Goal: Information Seeking & Learning: Learn about a topic

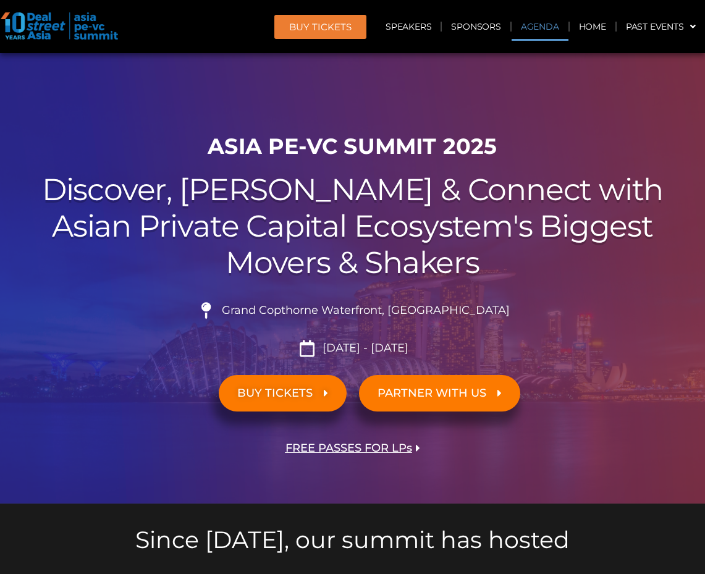
click at [528, 25] on link "Agenda" at bounding box center [539, 26] width 57 height 28
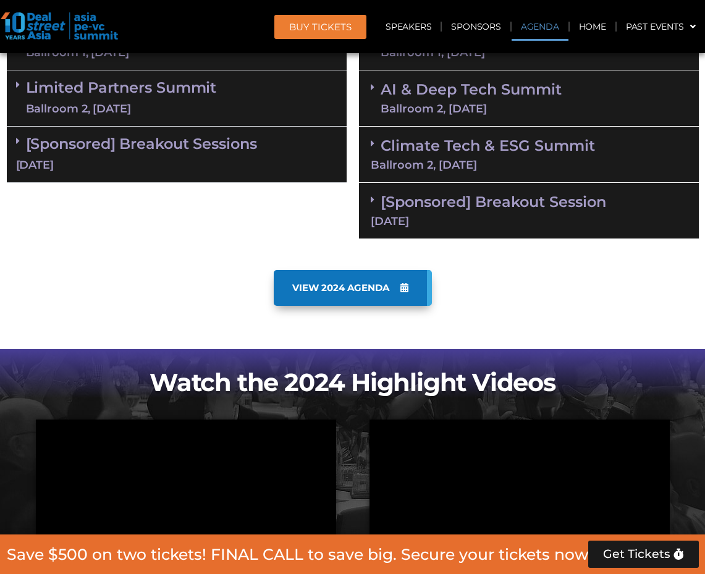
scroll to position [760, 0]
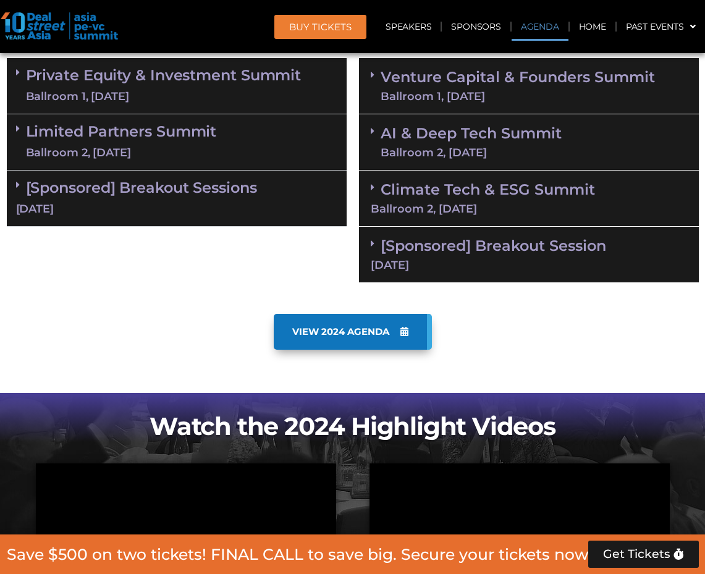
click at [155, 214] on div "[DATE]" at bounding box center [176, 208] width 321 height 15
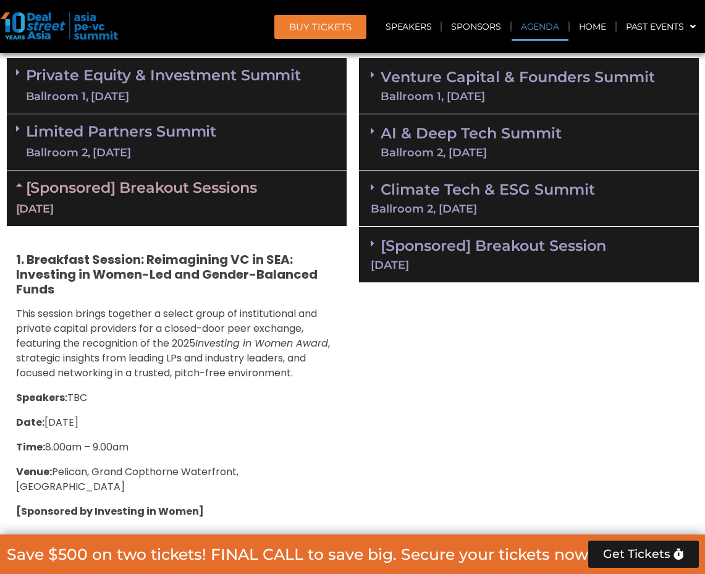
click at [148, 140] on link "Limited Partners Summit Ballroom 2, 10 Sept" at bounding box center [121, 142] width 191 height 37
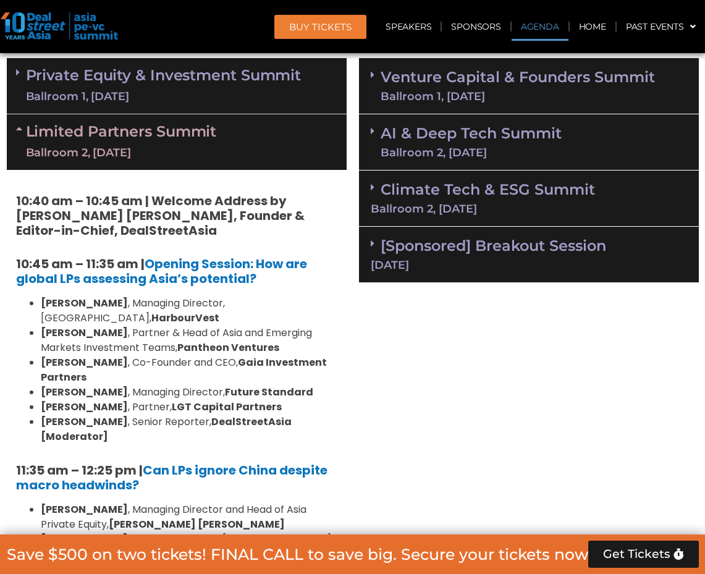
drag, startPoint x: 145, startPoint y: 84, endPoint x: 164, endPoint y: 83, distance: 19.2
click at [145, 84] on link "Private Equity & Investment Summit Ballroom 1, 10 Sept" at bounding box center [163, 85] width 275 height 37
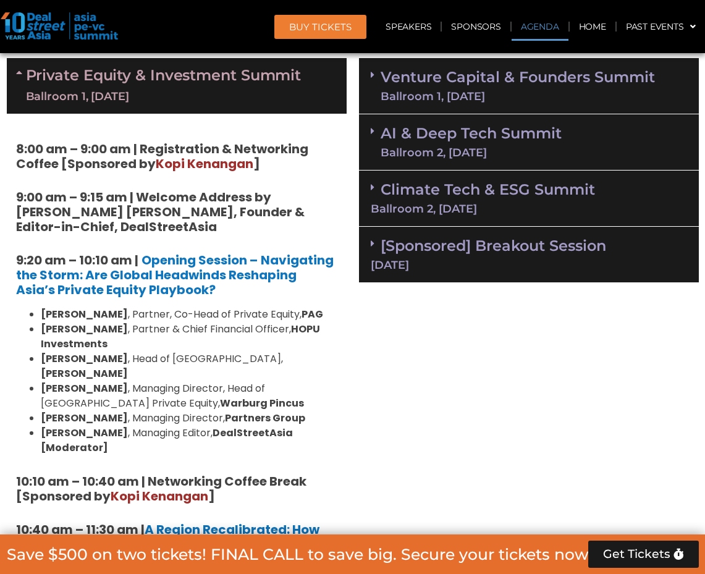
click at [491, 98] on div "Ballroom 1, [DATE]" at bounding box center [517, 96] width 274 height 11
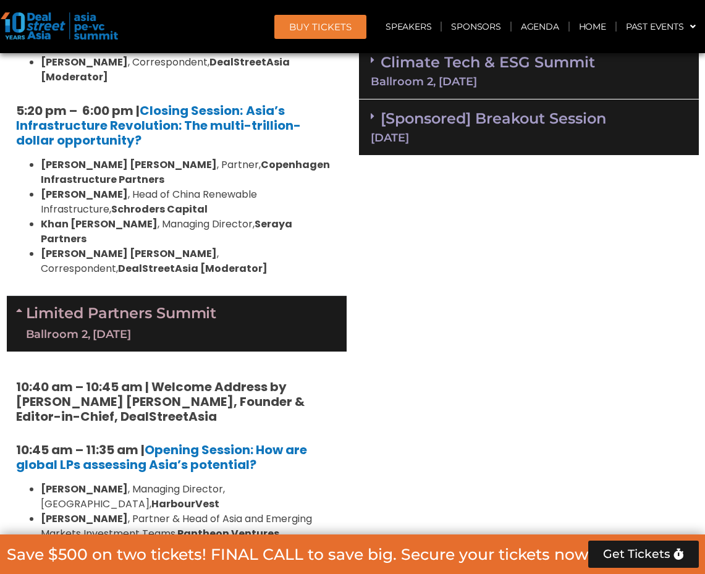
scroll to position [2338, 0]
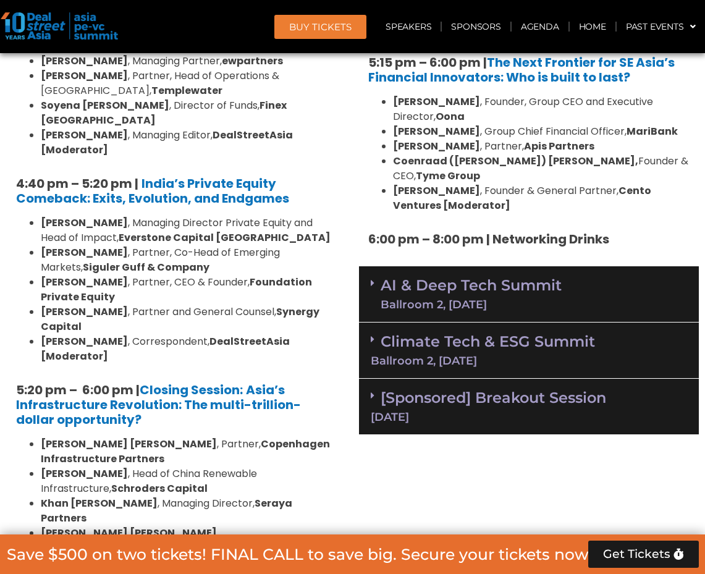
click at [468, 388] on link "[Sponsored] Breakout Session 11 Sept" at bounding box center [529, 405] width 316 height 34
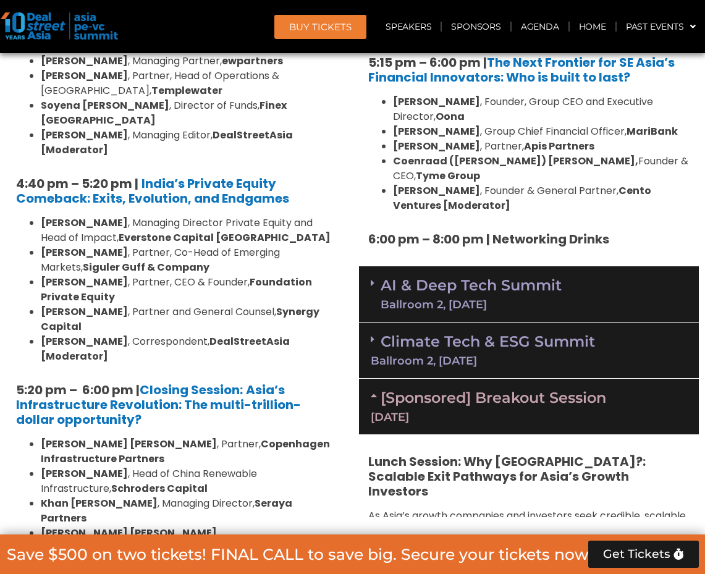
drag, startPoint x: 466, startPoint y: 232, endPoint x: 464, endPoint y: 198, distance: 34.0
click at [466, 322] on div "Climate Tech & ESG Summit Ballroom 2, 11 Sept" at bounding box center [529, 350] width 340 height 56
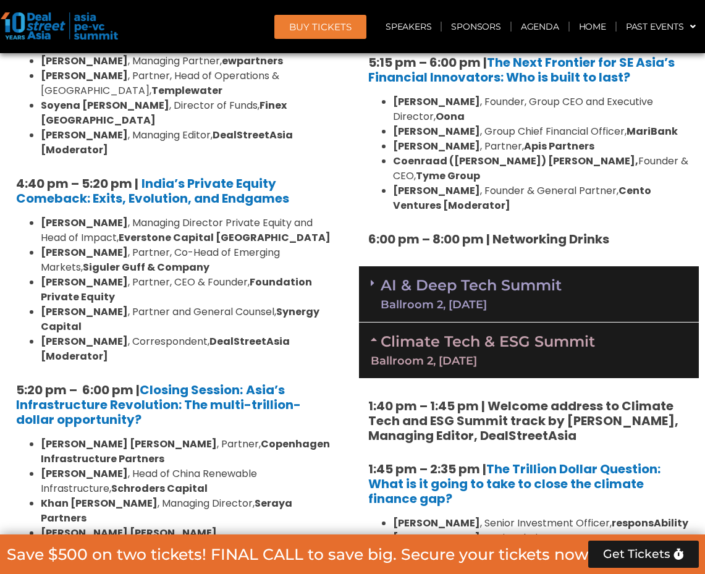
click at [462, 278] on link "AI & Deep Tech Summit Ballroom 2, 11 Sept" at bounding box center [470, 294] width 181 height 32
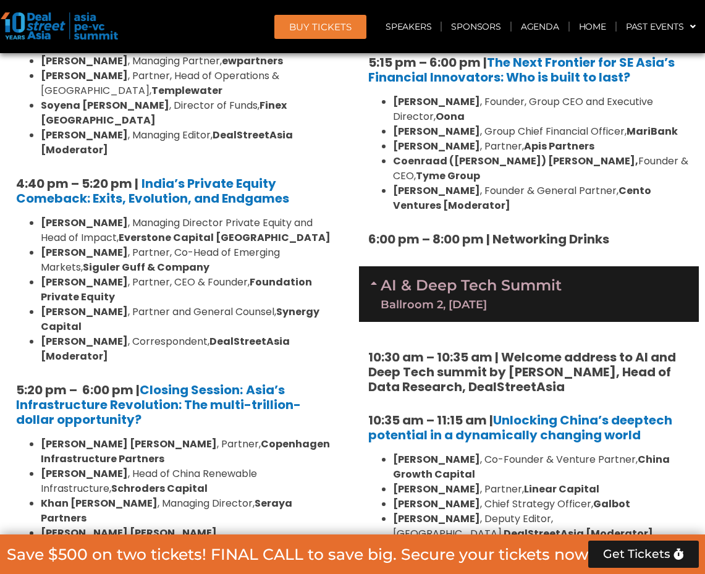
scroll to position [6304, 0]
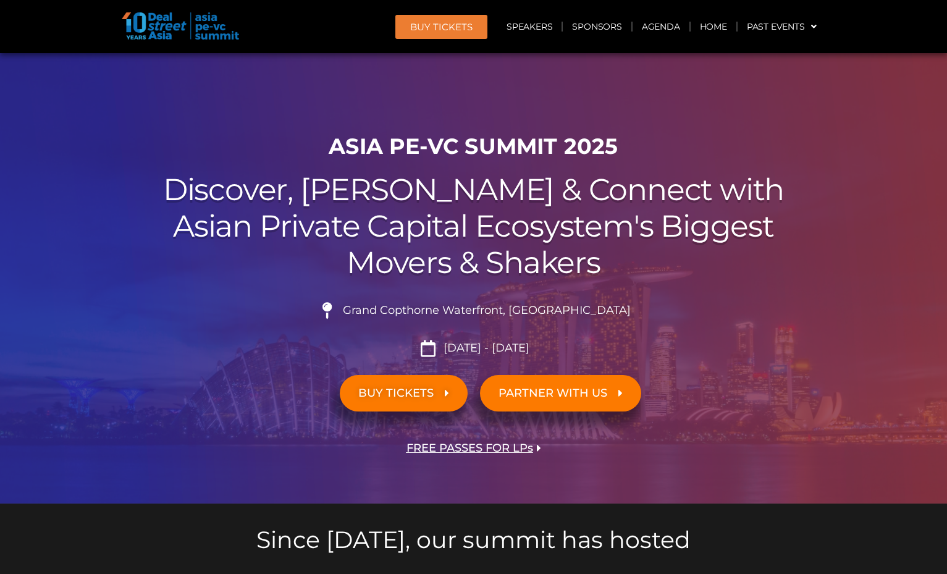
scroll to position [4039, 0]
